Goal: Communication & Community: Answer question/provide support

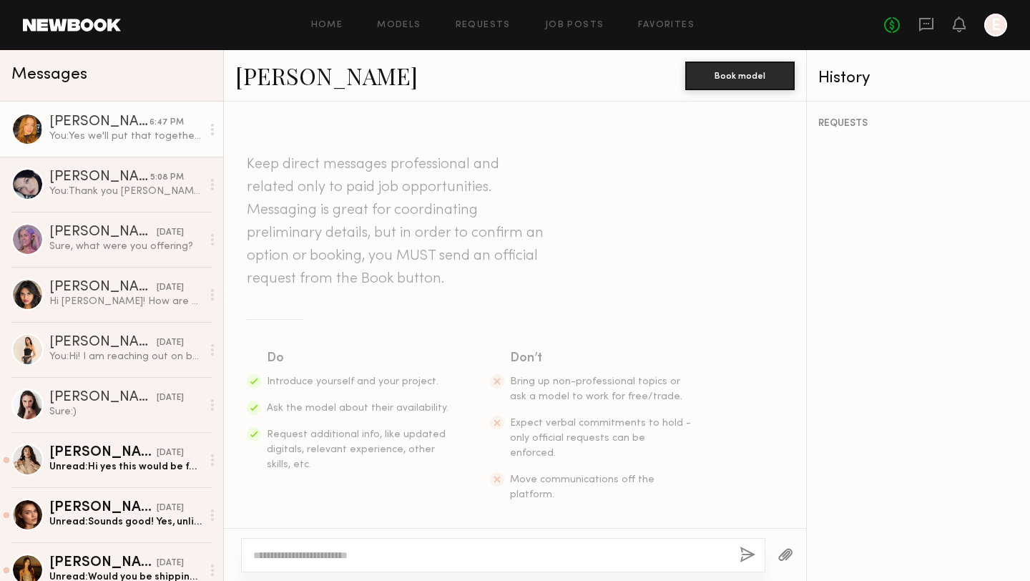
scroll to position [2391, 0]
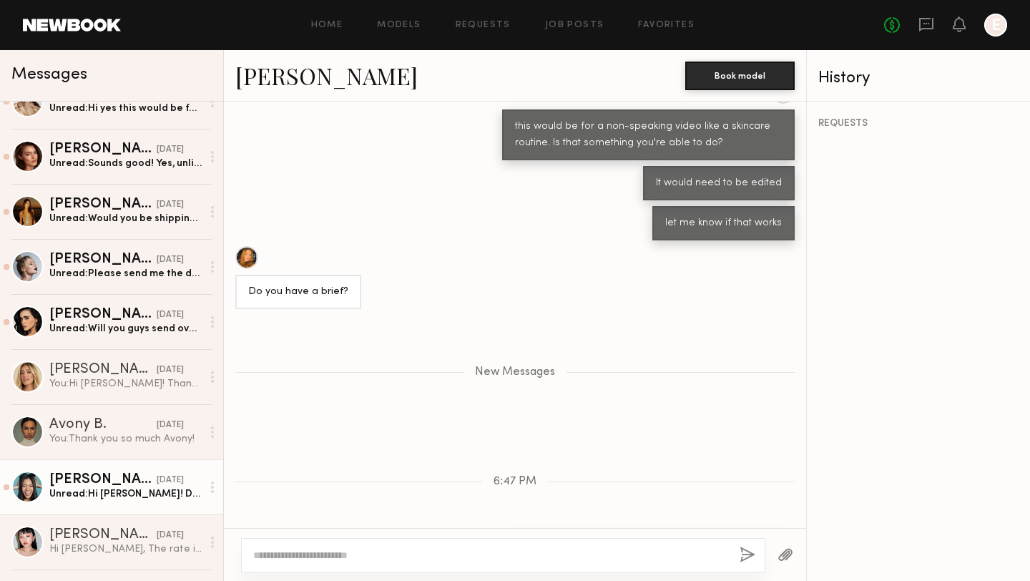
click at [115, 489] on div "Unread: Hi [PERSON_NAME]! Do you have a brief available to share so I can check…" at bounding box center [125, 494] width 152 height 14
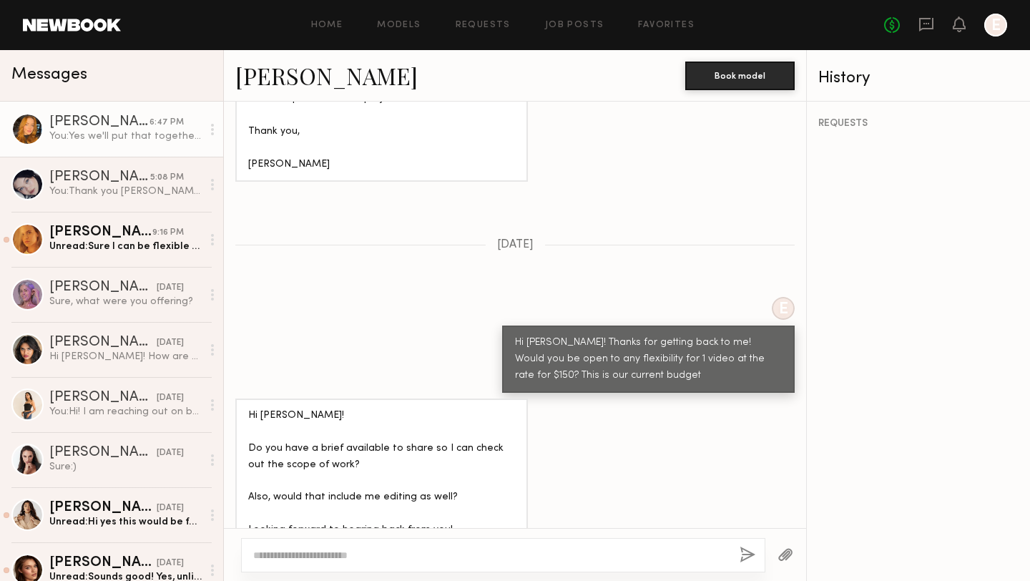
click at [119, 148] on link "[PERSON_NAME] 6:47 PM You: Yes we'll put that together! Also I wanted to confir…" at bounding box center [111, 129] width 223 height 55
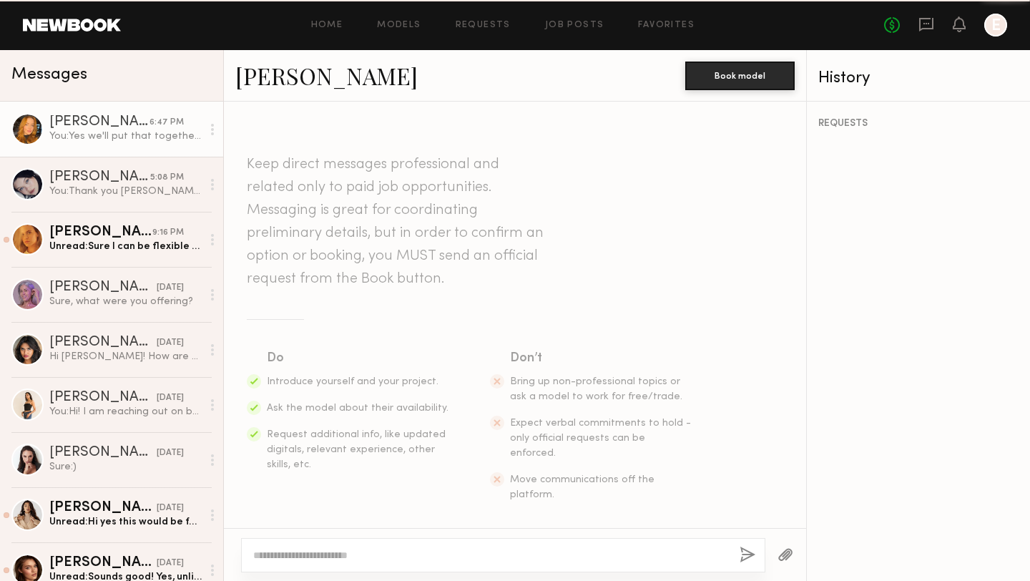
scroll to position [2283, 0]
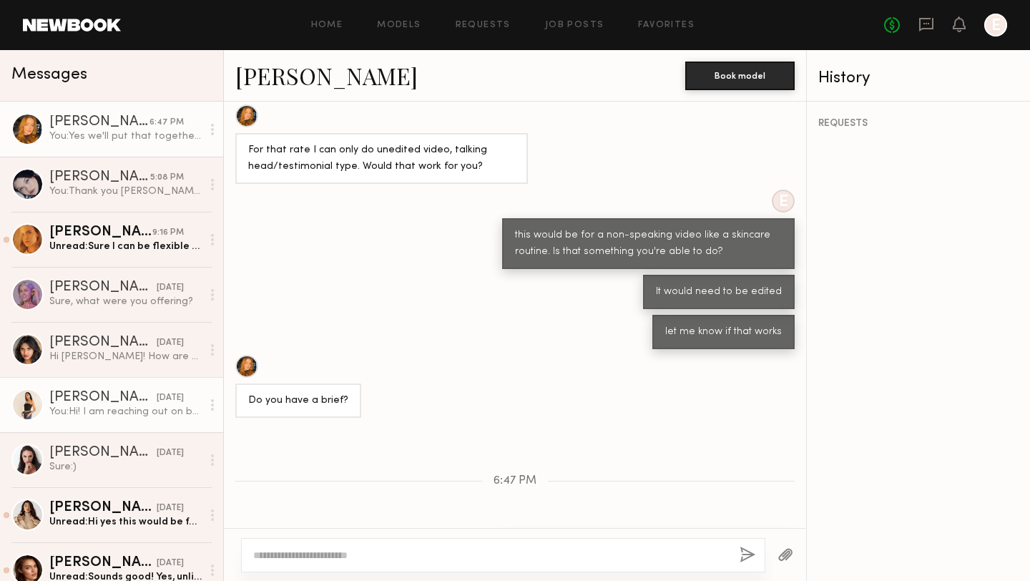
click at [129, 411] on div "You: Hi! I am reaching out on behalf of our brand Skin Gym (@skingymco). We dis…" at bounding box center [125, 412] width 152 height 14
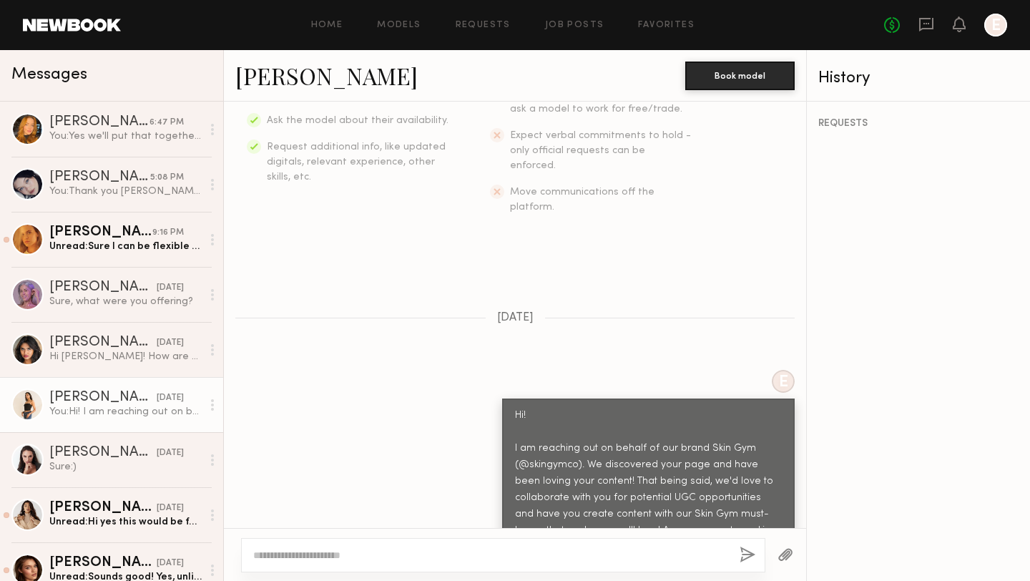
scroll to position [478, 0]
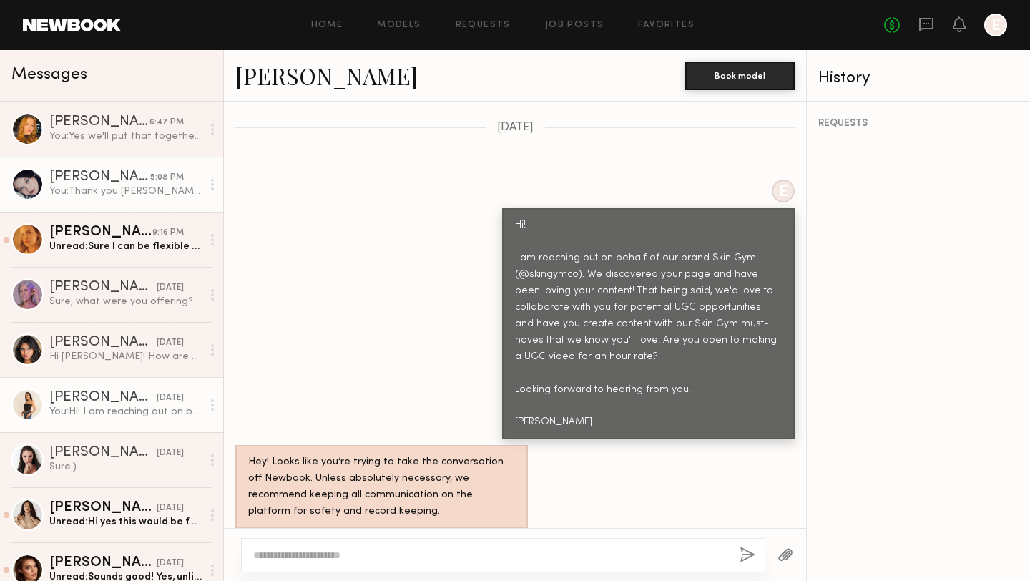
click at [99, 183] on div "[PERSON_NAME]" at bounding box center [99, 177] width 101 height 14
